Goal: Navigation & Orientation: Find specific page/section

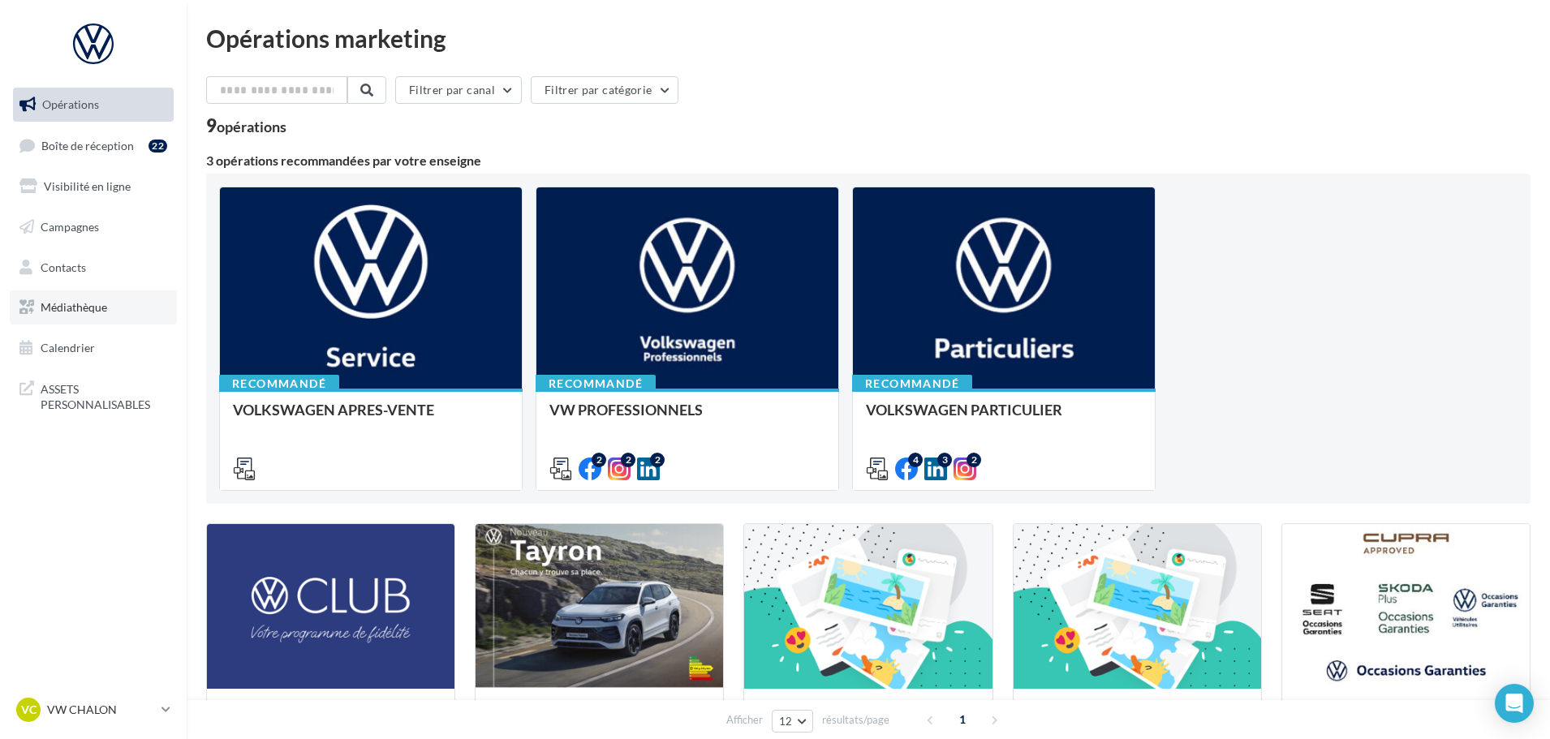
click at [100, 316] on link "Médiathèque" at bounding box center [93, 308] width 167 height 34
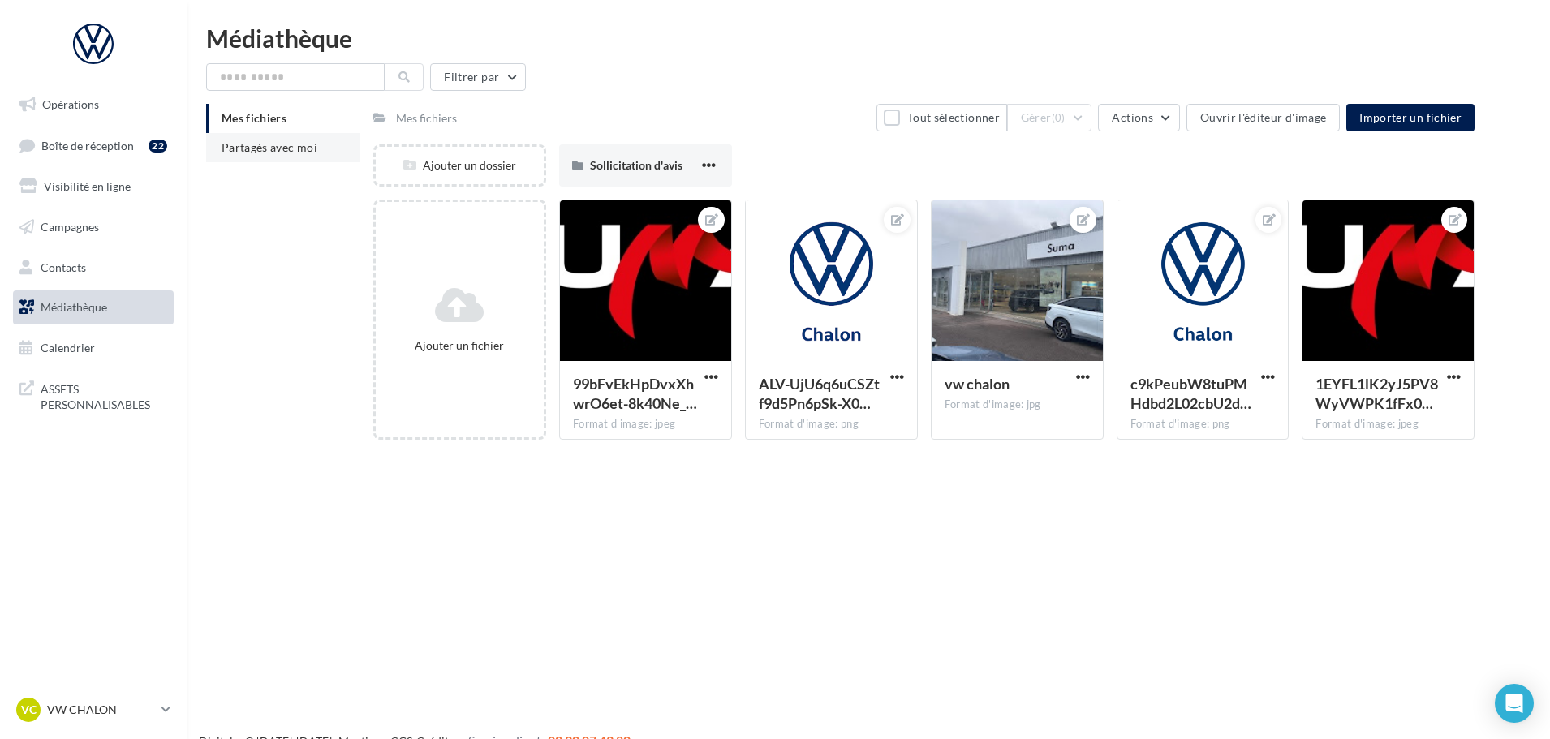
click at [274, 153] on span "Partagés avec moi" at bounding box center [270, 147] width 96 height 14
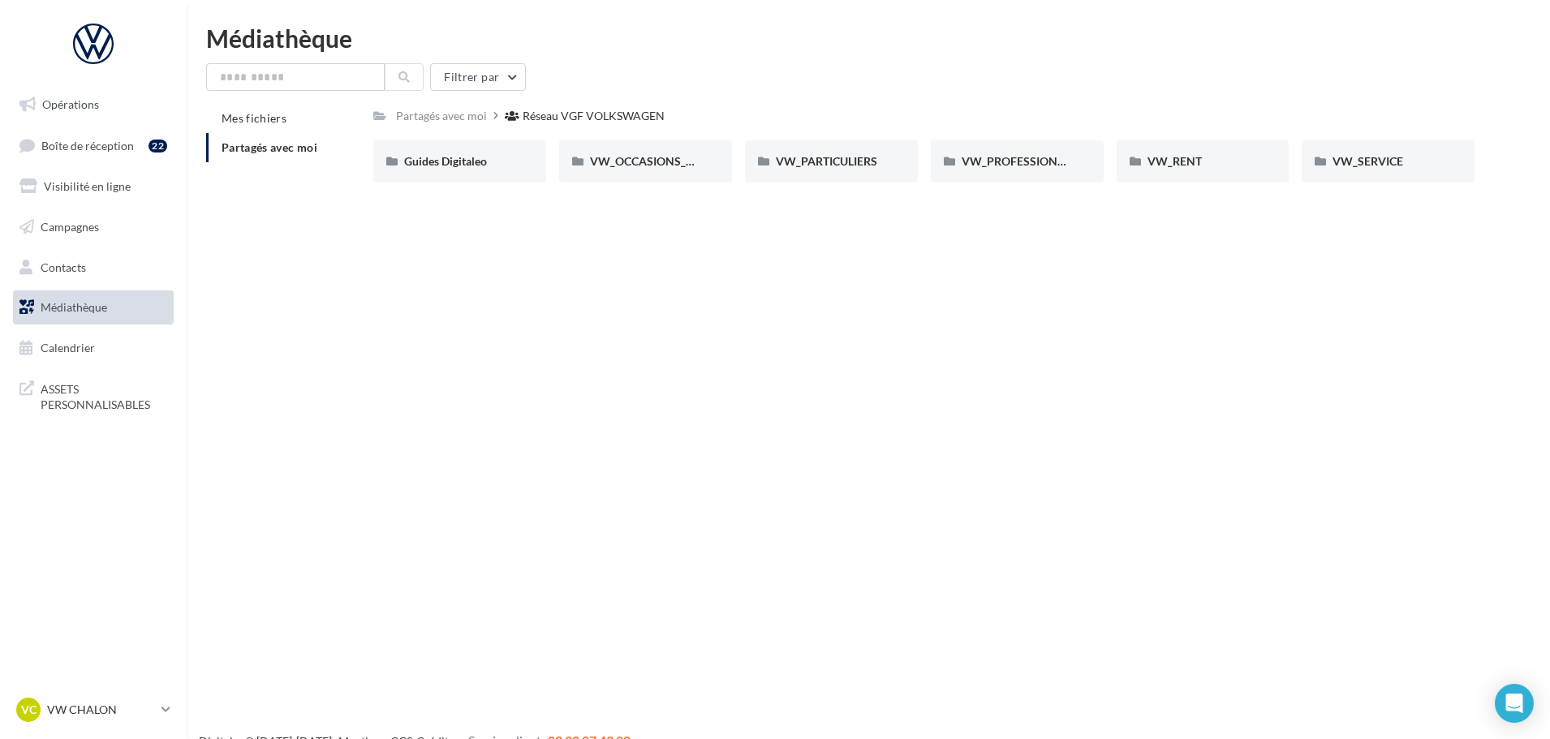
drag, startPoint x: 718, startPoint y: 405, endPoint x: 659, endPoint y: 403, distance: 59.3
click at [719, 405] on div "Opérations Boîte de réception 22 Visibilité en ligne Campagnes Contacts Médiath…" at bounding box center [775, 395] width 1550 height 739
click at [80, 695] on link "VC VW CHALON vw-cha-dup" at bounding box center [93, 710] width 161 height 31
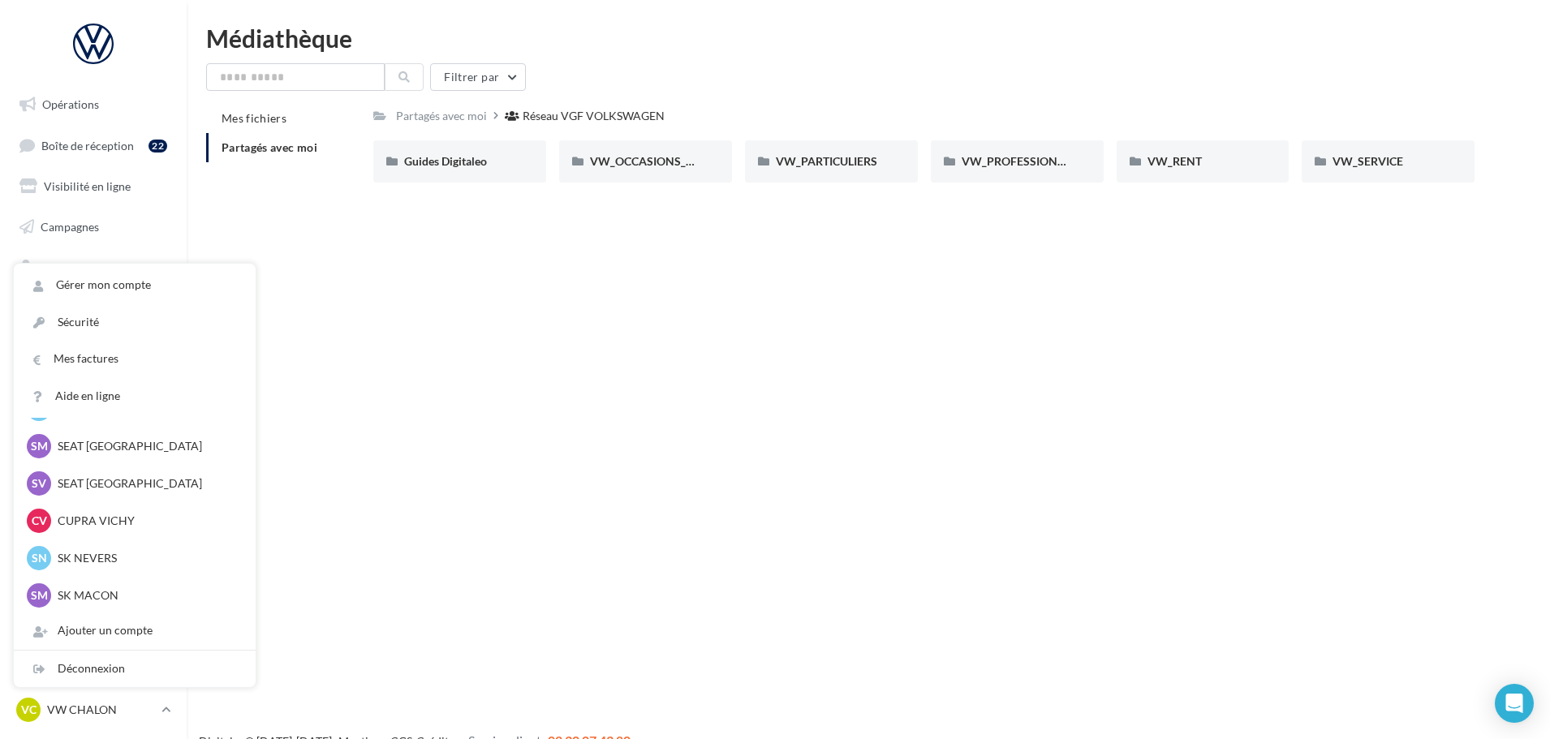
scroll to position [325, 0]
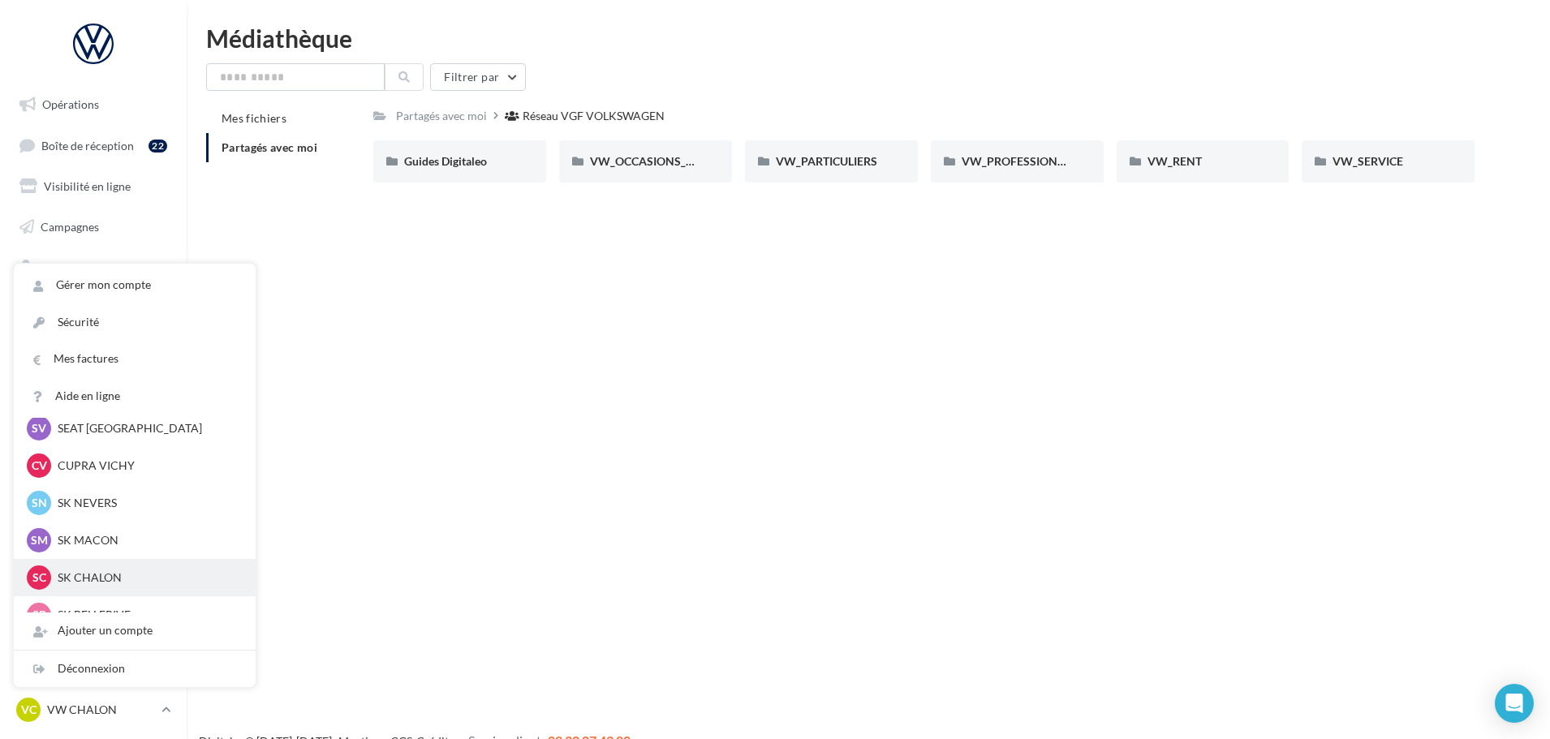
click at [127, 582] on p "SK CHALON" at bounding box center [147, 578] width 179 height 16
